Goal: Use online tool/utility: Utilize a website feature to perform a specific function

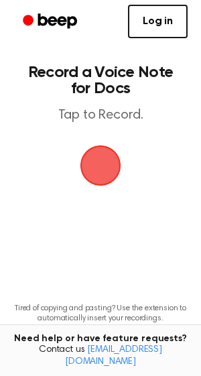
click at [108, 167] on span "button" at bounding box center [101, 166] width 41 height 41
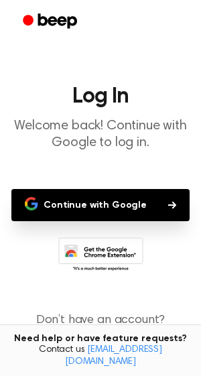
click at [120, 210] on button "Continue with Google" at bounding box center [100, 205] width 179 height 32
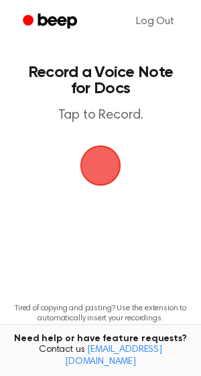
click at [107, 178] on span "button" at bounding box center [101, 166] width 38 height 38
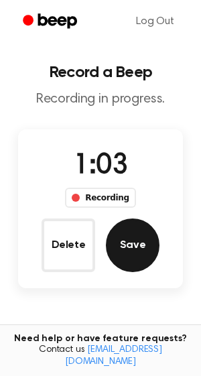
click at [142, 242] on button "Save" at bounding box center [133, 246] width 54 height 54
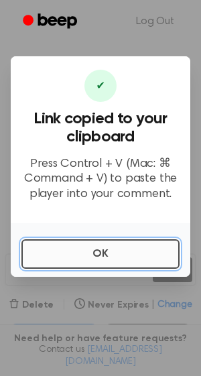
click at [134, 248] on button "OK" at bounding box center [100, 255] width 158 height 30
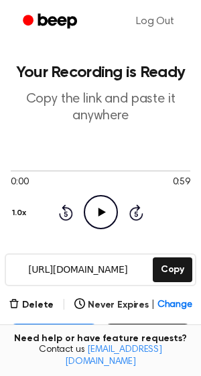
scroll to position [205, 0]
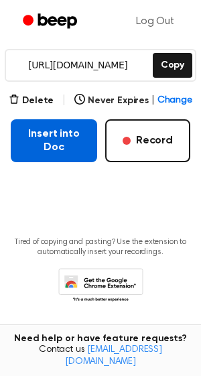
click at [72, 140] on button "Insert into Doc" at bounding box center [54, 140] width 87 height 43
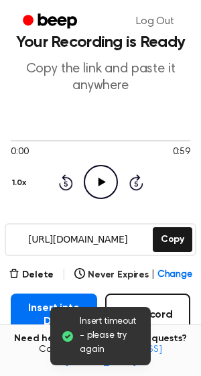
scroll to position [0, 0]
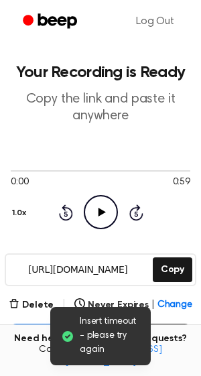
click at [99, 211] on icon at bounding box center [101, 212] width 7 height 9
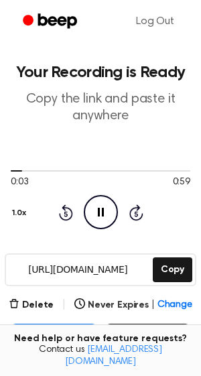
scroll to position [214, 0]
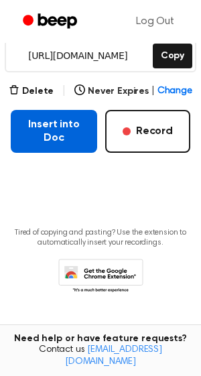
click at [69, 117] on button "Insert into Doc" at bounding box center [54, 131] width 87 height 43
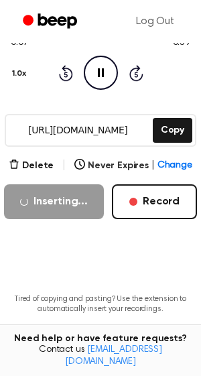
scroll to position [113, 0]
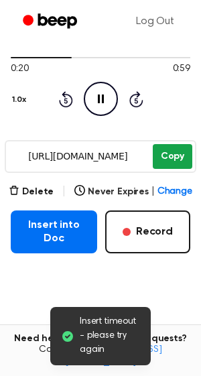
click at [180, 157] on button "Copy" at bounding box center [173, 156] width 40 height 25
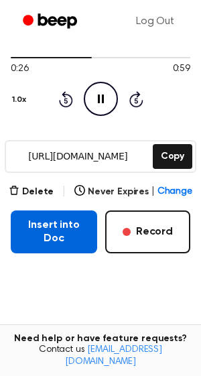
click at [52, 238] on button "Insert into Doc" at bounding box center [54, 232] width 87 height 43
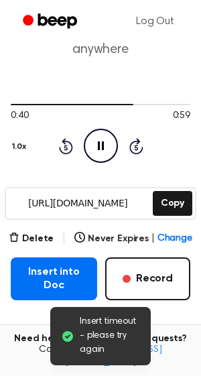
scroll to position [0, 0]
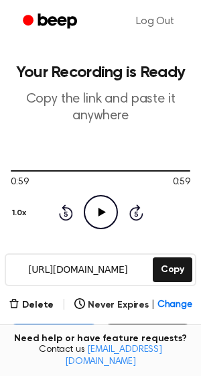
click at [55, 332] on button "Insert into Doc" at bounding box center [54, 345] width 87 height 43
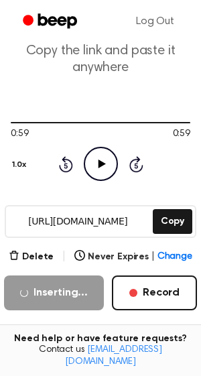
scroll to position [99, 0]
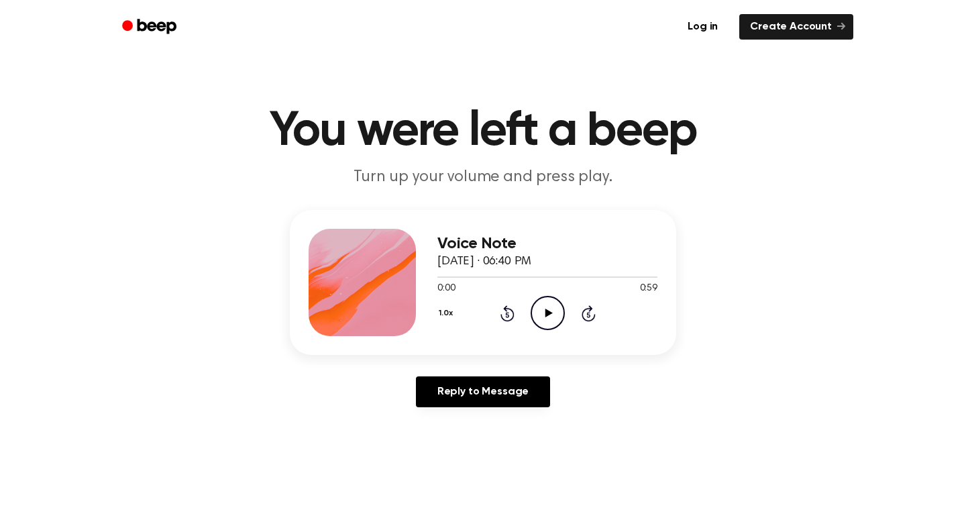
click at [540, 319] on icon "Play Audio" at bounding box center [548, 313] width 34 height 34
